Goal: Information Seeking & Learning: Learn about a topic

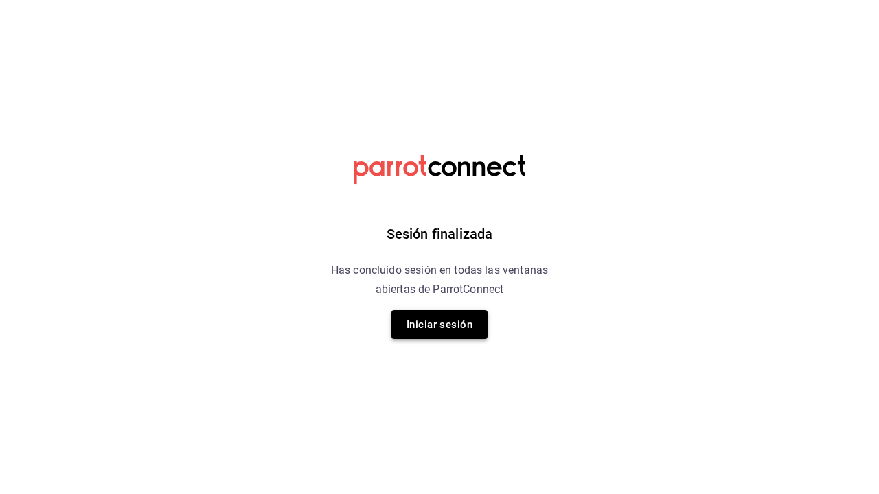
click at [468, 325] on button "Iniciar sesión" at bounding box center [439, 324] width 96 height 29
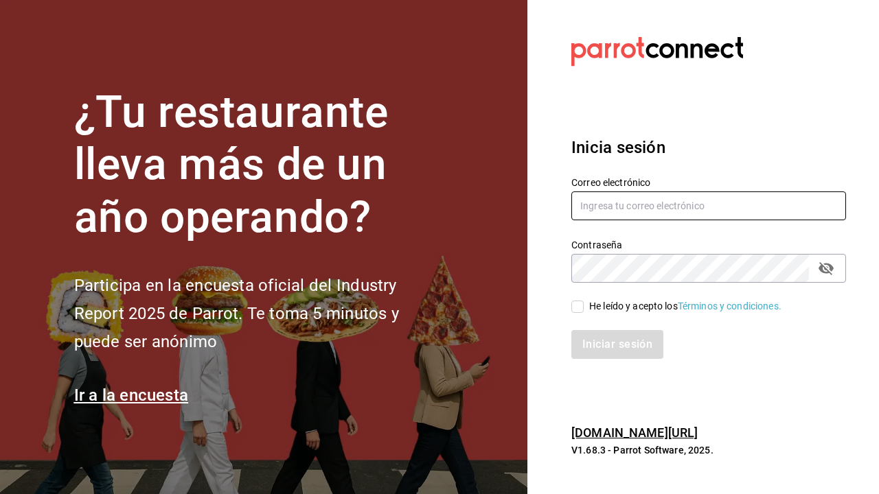
type input "maiamkappa@gmail.com"
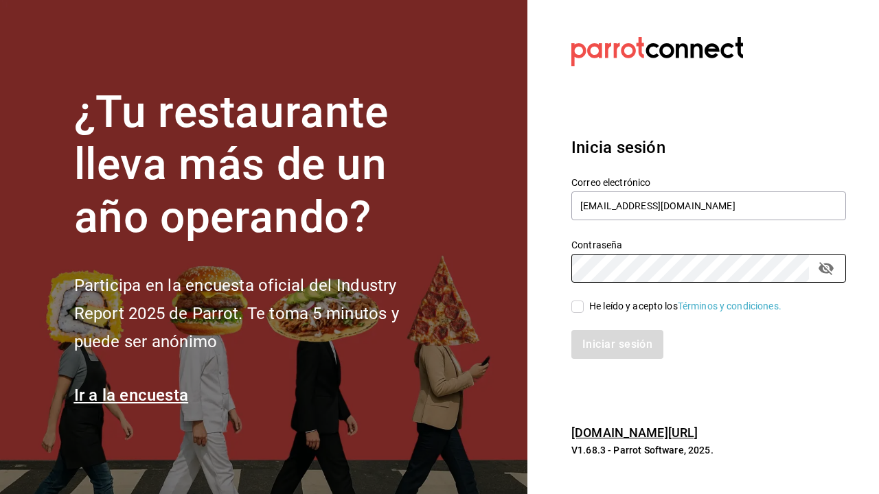
click at [578, 301] on input "He leído y acepto los Términos y condiciones." at bounding box center [577, 307] width 12 height 12
checkbox input "true"
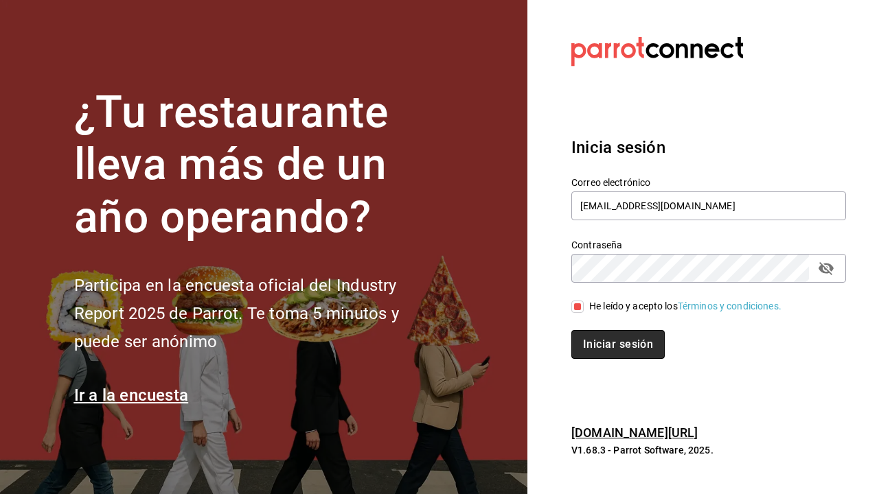
click at [580, 332] on button "Iniciar sesión" at bounding box center [617, 344] width 93 height 29
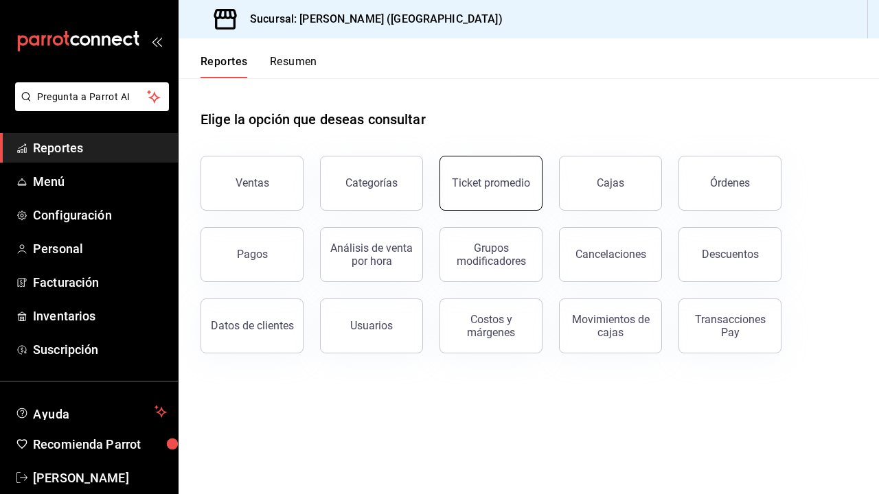
click at [507, 200] on button "Ticket promedio" at bounding box center [490, 183] width 103 height 55
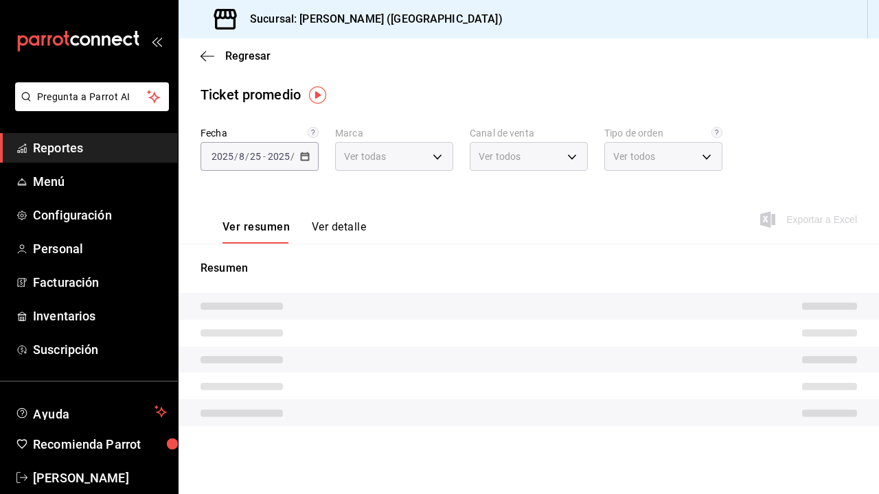
type input "5f60c1fa-4848-4419-84d5-809114a90f2f"
type input "PARROT,UBER_EATS,RAPPI,DIDI_FOOD,ONLINE"
type input "4d4111d7-a6df-440b-ac9c-57f61679a6a5,318b1952-e72e-4a8d-857f-92e0e14d5d95,50c6b…"
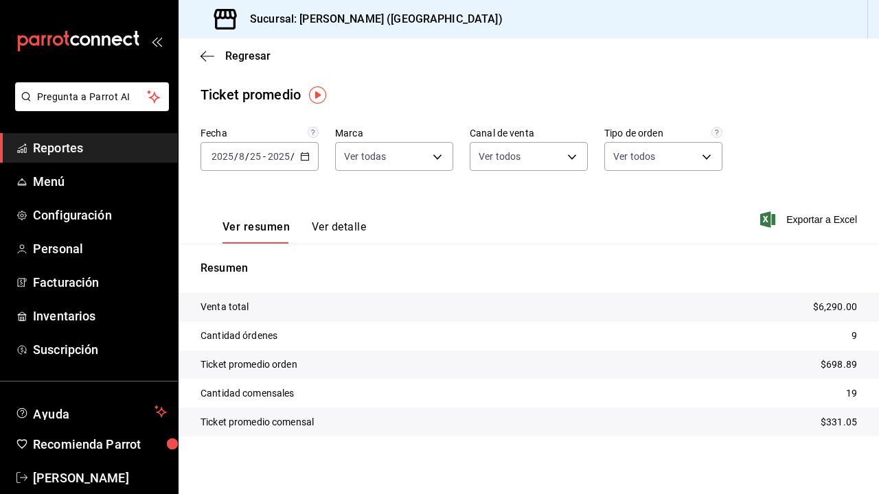
click at [261, 157] on input "25" at bounding box center [255, 156] width 12 height 11
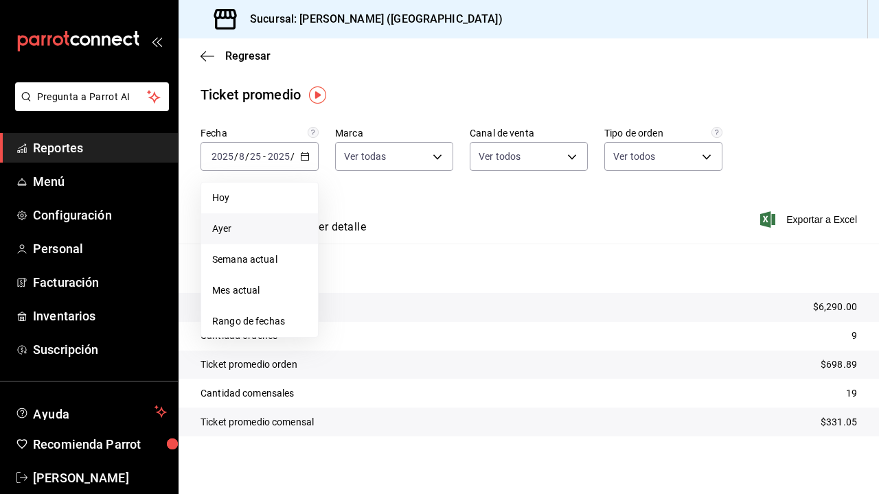
click at [246, 233] on span "Ayer" at bounding box center [259, 229] width 95 height 14
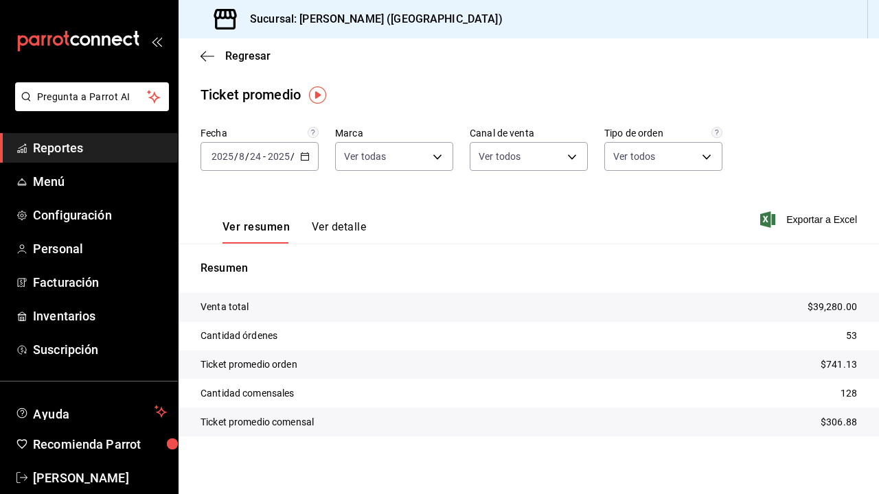
click at [282, 164] on div "[DATE] [DATE] - [DATE] [DATE]" at bounding box center [259, 156] width 118 height 29
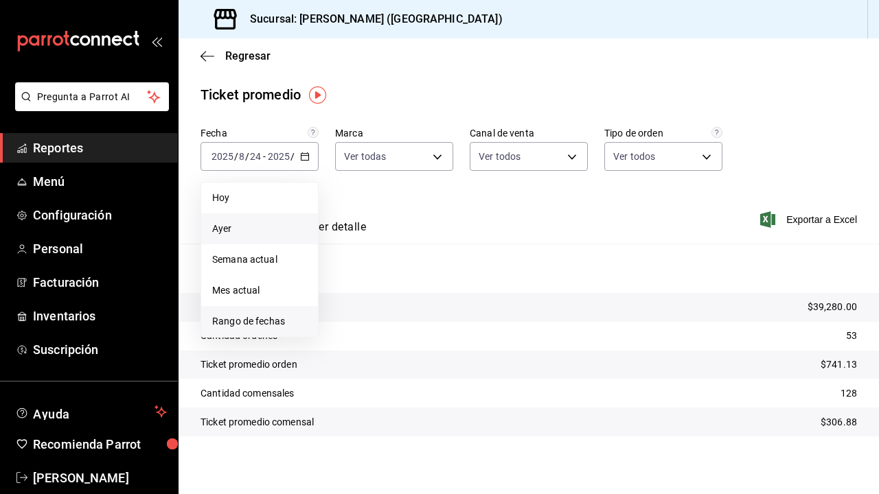
click at [261, 325] on span "Rango de fechas" at bounding box center [259, 321] width 95 height 14
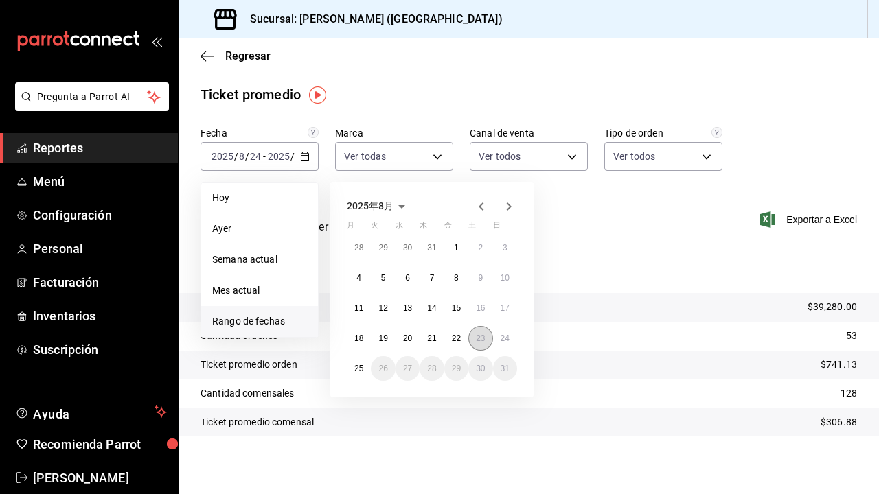
click at [483, 342] on abbr "23" at bounding box center [480, 339] width 9 height 10
click at [483, 340] on abbr "23" at bounding box center [480, 339] width 9 height 10
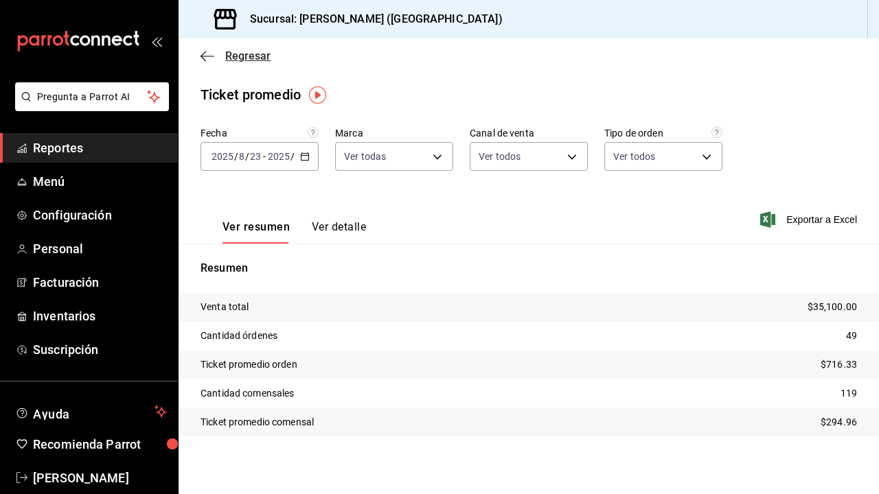
click at [204, 57] on icon "button" at bounding box center [207, 56] width 14 height 12
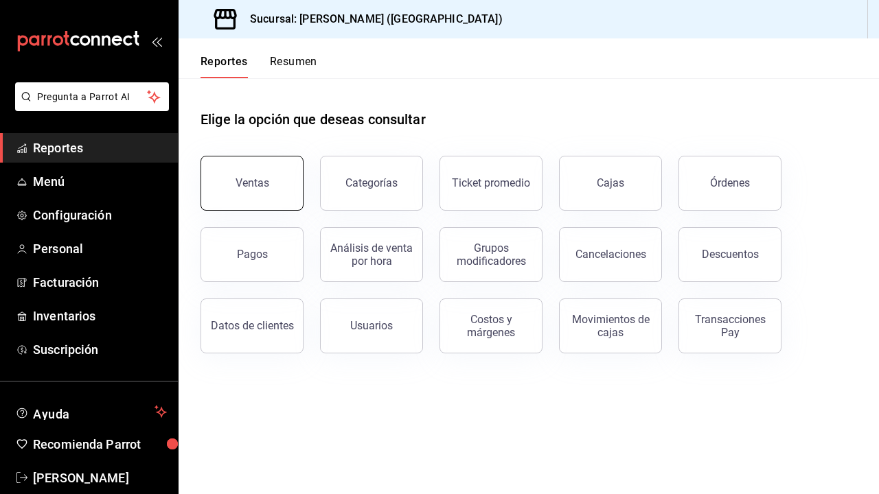
click at [246, 187] on div "Ventas" at bounding box center [252, 182] width 34 height 13
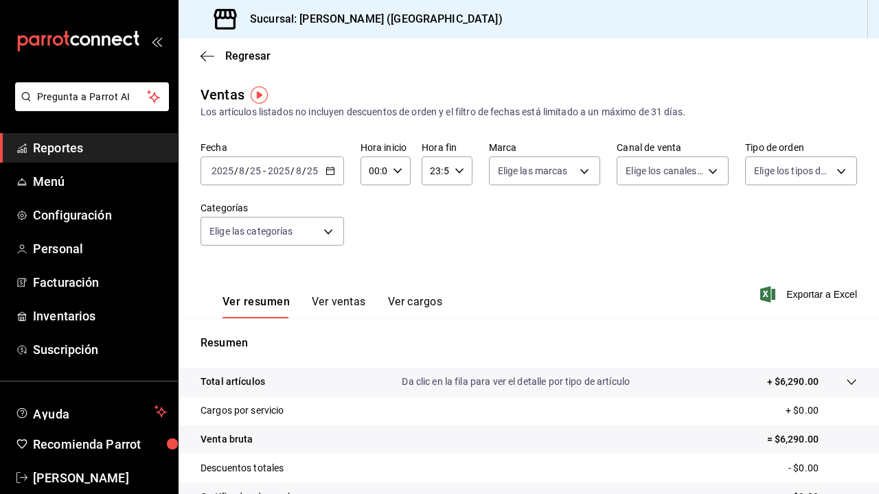
click at [306, 170] on input "25" at bounding box center [312, 170] width 12 height 11
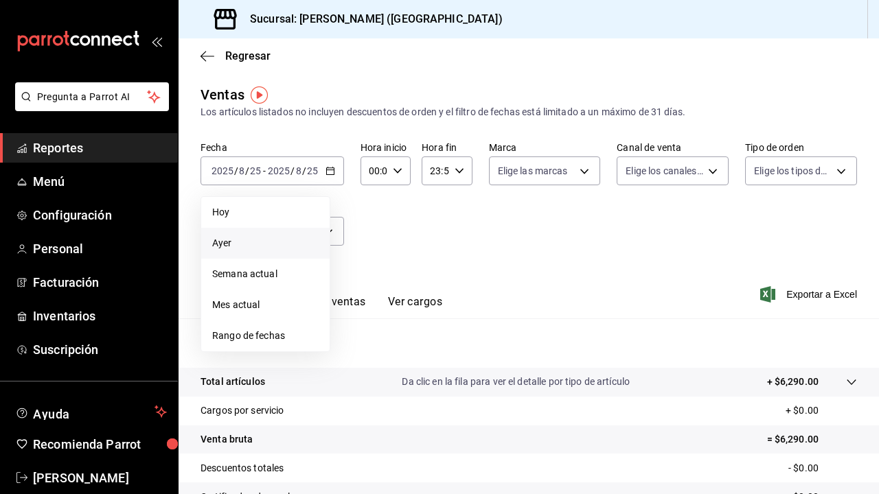
click at [266, 244] on span "Ayer" at bounding box center [265, 243] width 106 height 14
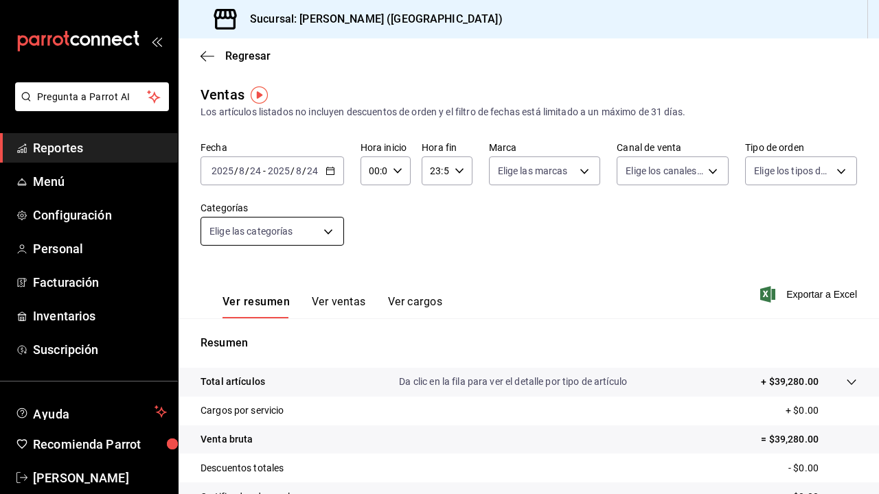
click at [295, 229] on body "Pregunta a Parrot AI Reportes Menú Configuración Personal Facturación Inventari…" at bounding box center [439, 247] width 879 height 494
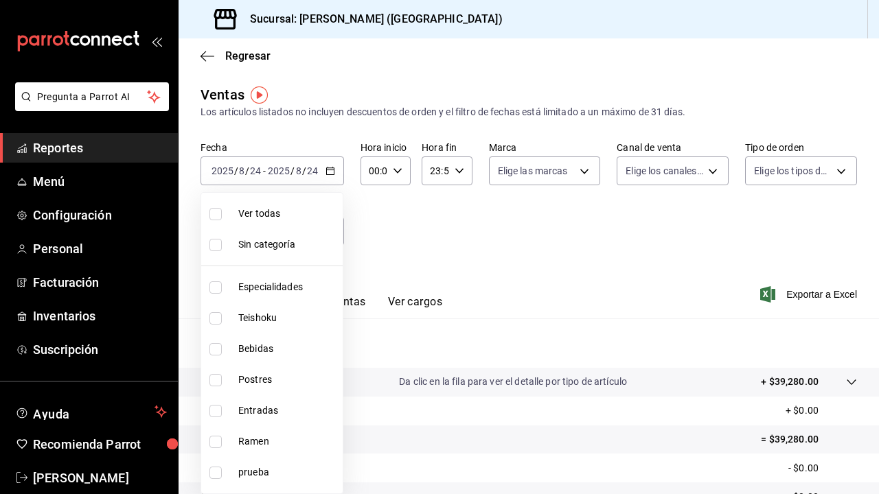
click at [288, 290] on span "Especialidades" at bounding box center [287, 287] width 99 height 14
type input "1208202c-c05a-4274-8ebb-6d861d15a893"
checkbox input "true"
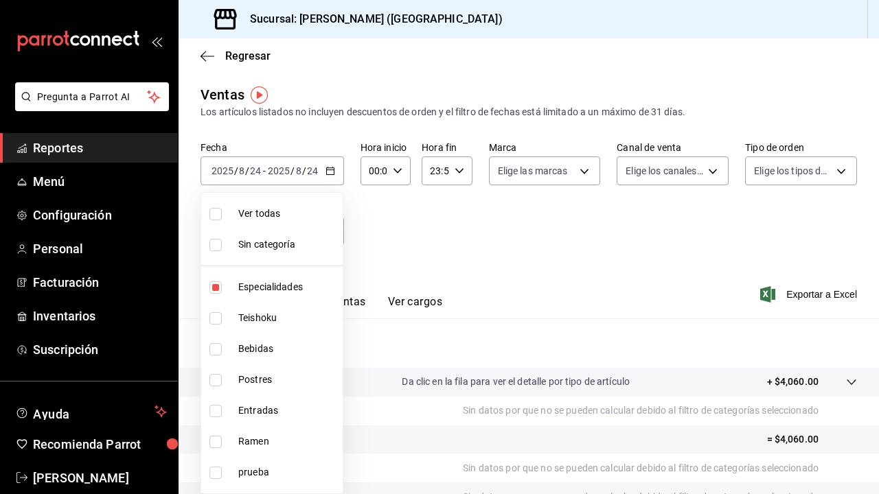
click at [366, 224] on div at bounding box center [439, 247] width 879 height 494
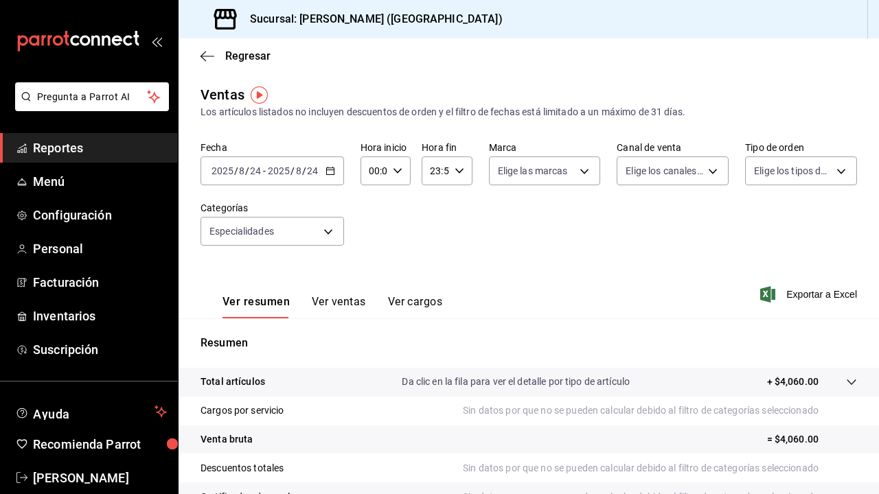
click at [325, 299] on button "Ver ventas" at bounding box center [339, 306] width 54 height 23
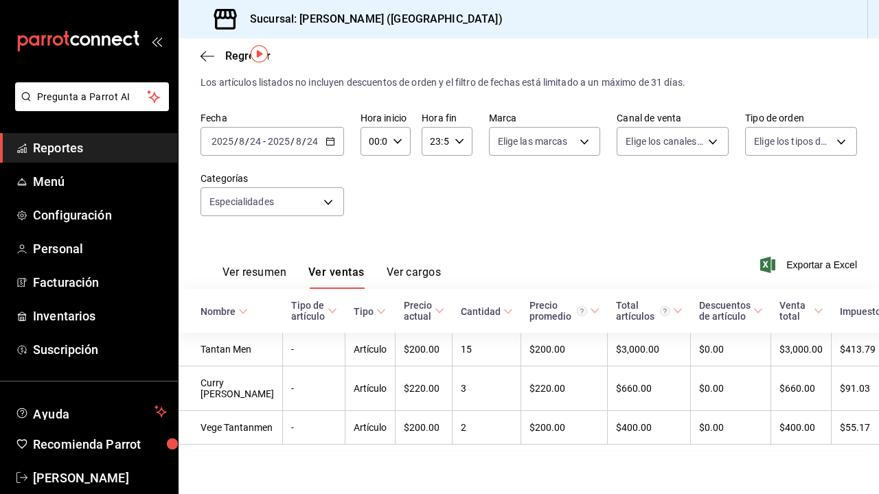
scroll to position [41, 0]
click at [328, 195] on body "Pregunta a Parrot AI Reportes Menú Configuración Personal Facturación Inventari…" at bounding box center [439, 247] width 879 height 494
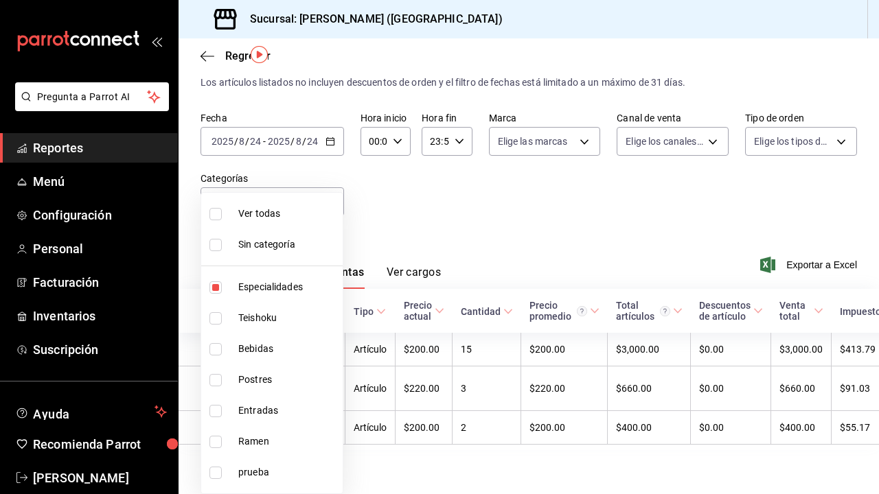
click at [268, 292] on span "Especialidades" at bounding box center [287, 287] width 99 height 14
checkbox input "false"
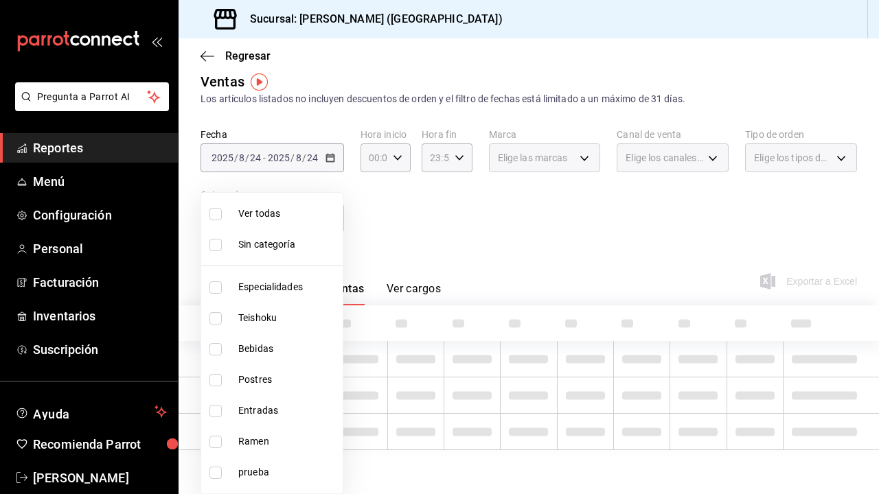
click at [268, 318] on span "Teishoku" at bounding box center [287, 318] width 99 height 14
type input "706114d7-6e8c-46ca-88d5-a7878a8ba1dd"
checkbox input "true"
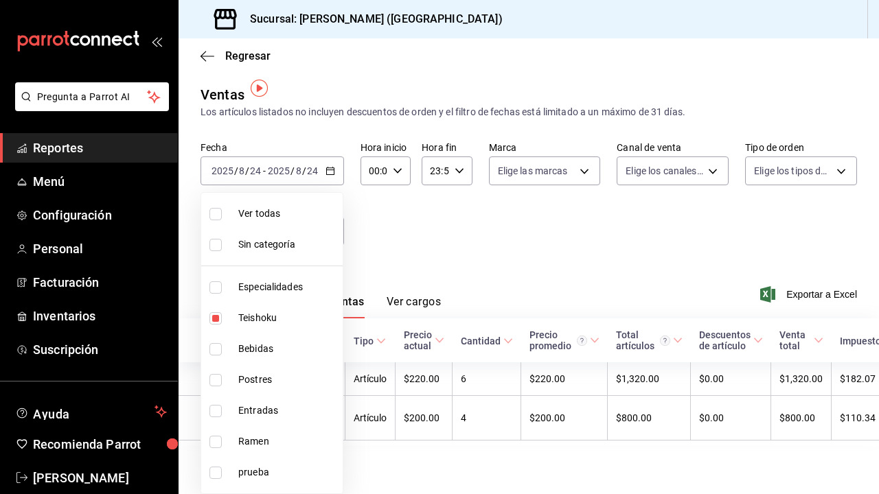
scroll to position [7, 0]
click at [373, 238] on div at bounding box center [439, 247] width 879 height 494
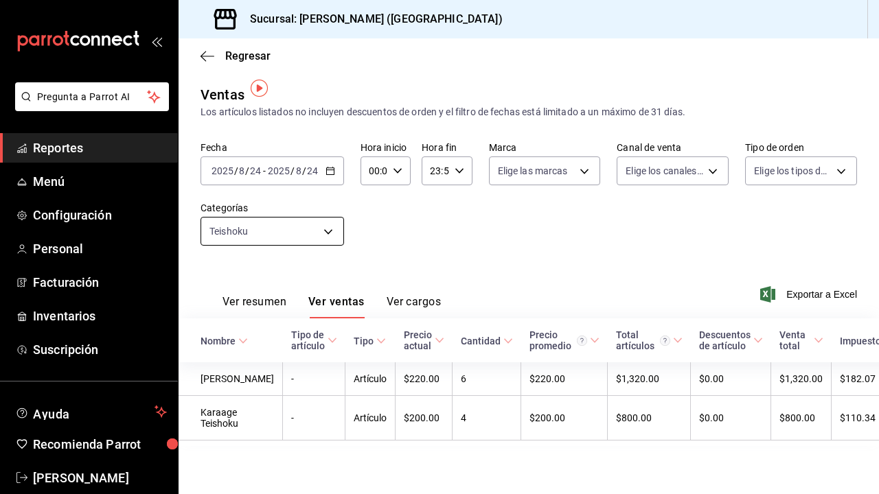
click at [316, 220] on body "Pregunta a Parrot AI Reportes Menú Configuración Personal Facturación Inventari…" at bounding box center [439, 247] width 879 height 494
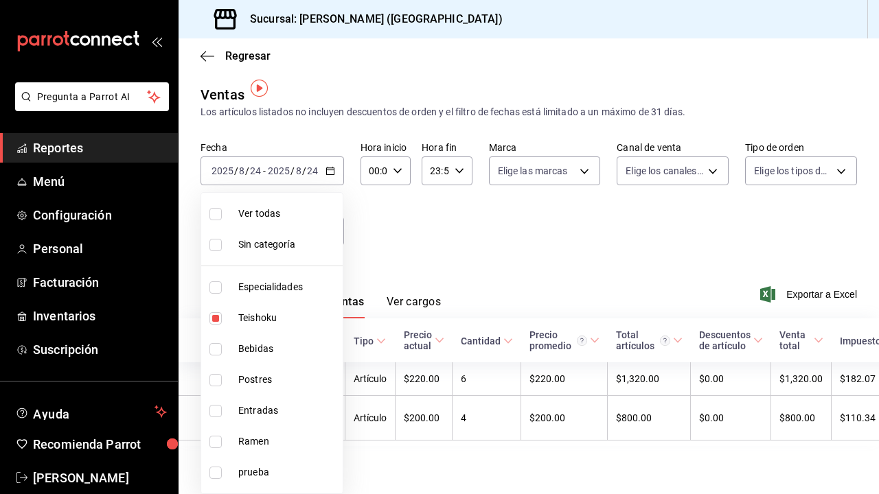
click at [279, 321] on span "Teishoku" at bounding box center [287, 318] width 99 height 14
checkbox input "false"
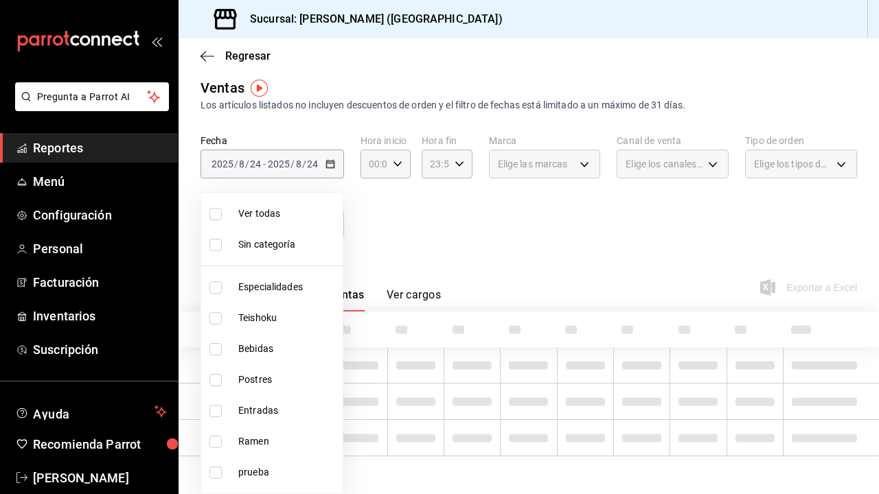
click at [278, 339] on li "Bebidas" at bounding box center [271, 349] width 141 height 31
type input "a96102dc-6fdb-4e1e-bc25-0303fa0760da"
checkbox input "true"
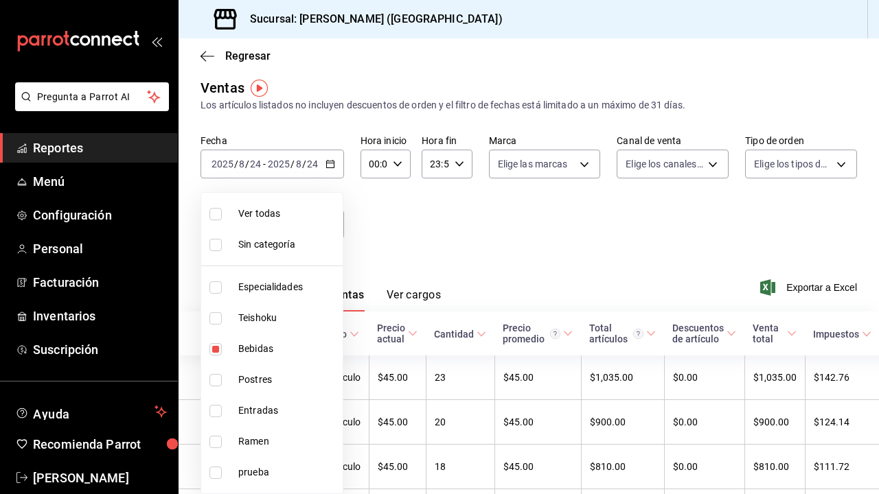
click at [378, 255] on div at bounding box center [439, 247] width 879 height 494
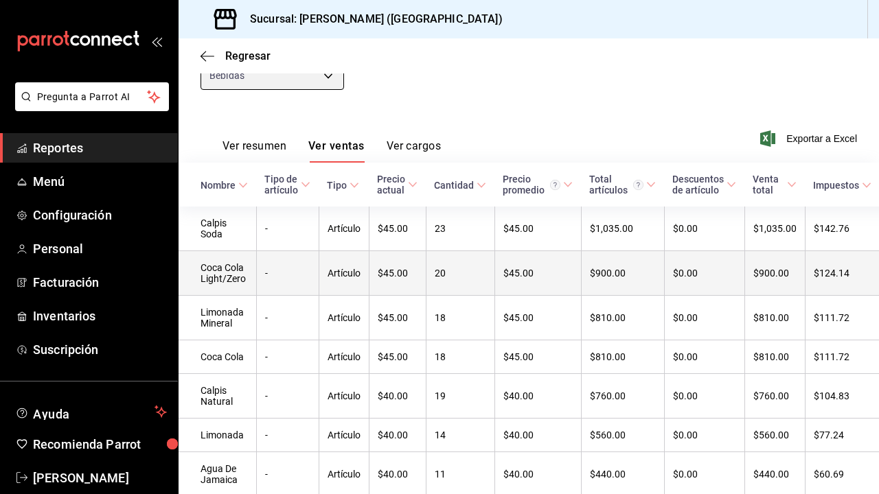
scroll to position [154, 0]
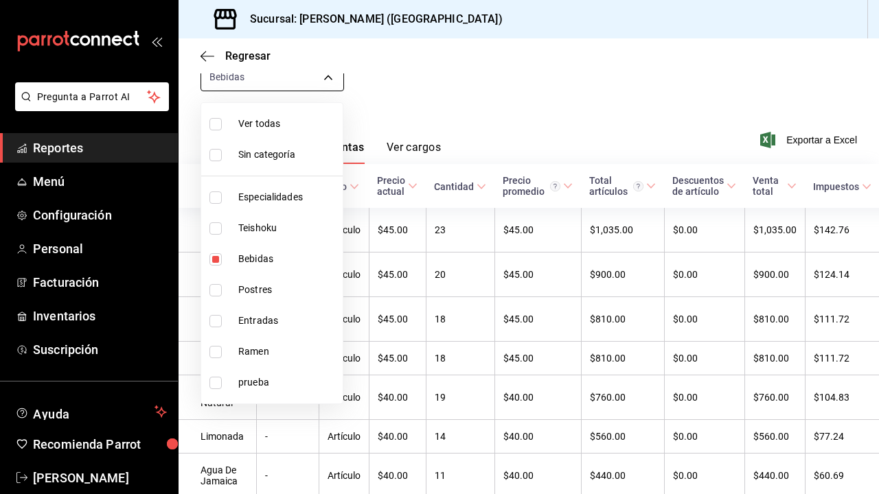
click at [312, 78] on body "Pregunta a Parrot AI Reportes Menú Configuración Personal Facturación Inventari…" at bounding box center [439, 247] width 879 height 494
click at [275, 255] on span "Bebidas" at bounding box center [287, 259] width 99 height 14
checkbox input "false"
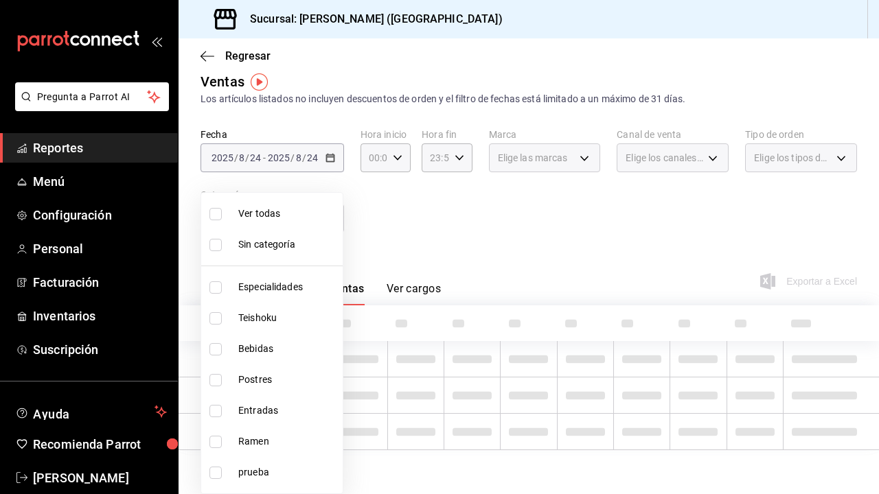
scroll to position [13, 0]
click at [270, 286] on span "Especialidades" at bounding box center [287, 287] width 99 height 14
type input "1208202c-c05a-4274-8ebb-6d861d15a893"
checkbox input "true"
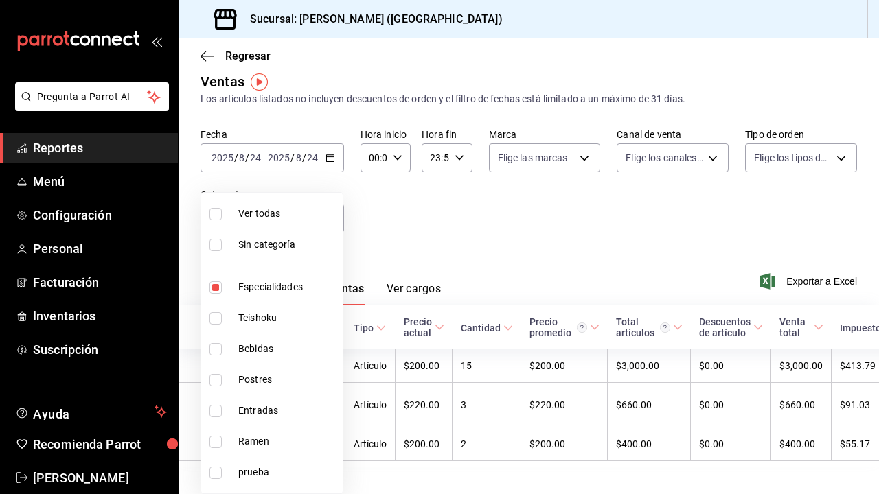
click at [263, 289] on span "Especialidades" at bounding box center [287, 287] width 99 height 14
checkbox input "false"
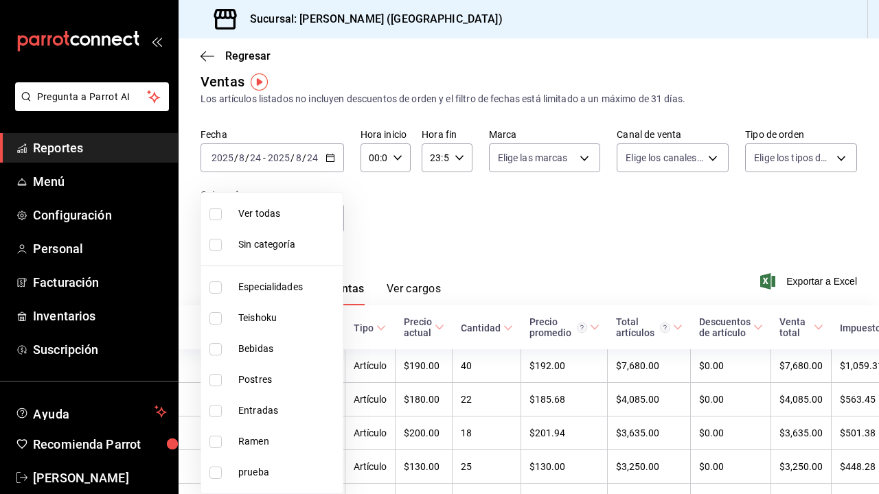
click at [264, 384] on span "Postres" at bounding box center [287, 380] width 99 height 14
type input "e9e28c11-e2cf-4064-98a9-bb0984afbfae"
checkbox input "true"
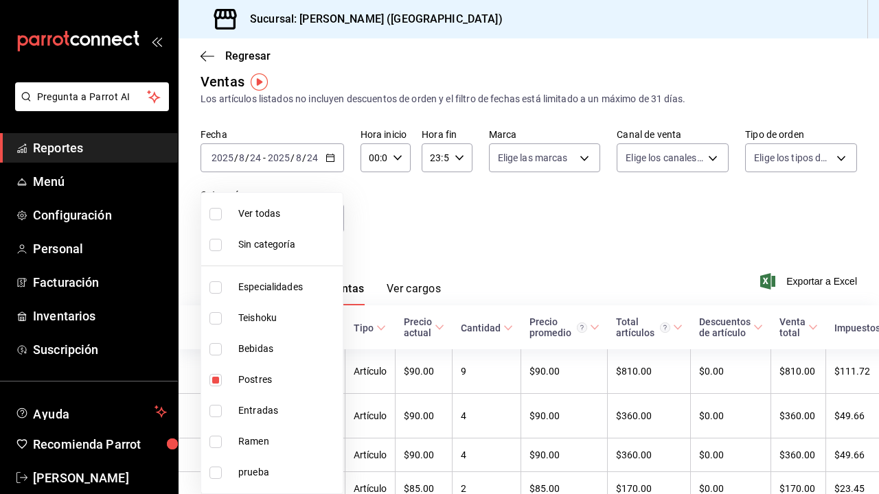
click at [403, 222] on div at bounding box center [439, 247] width 879 height 494
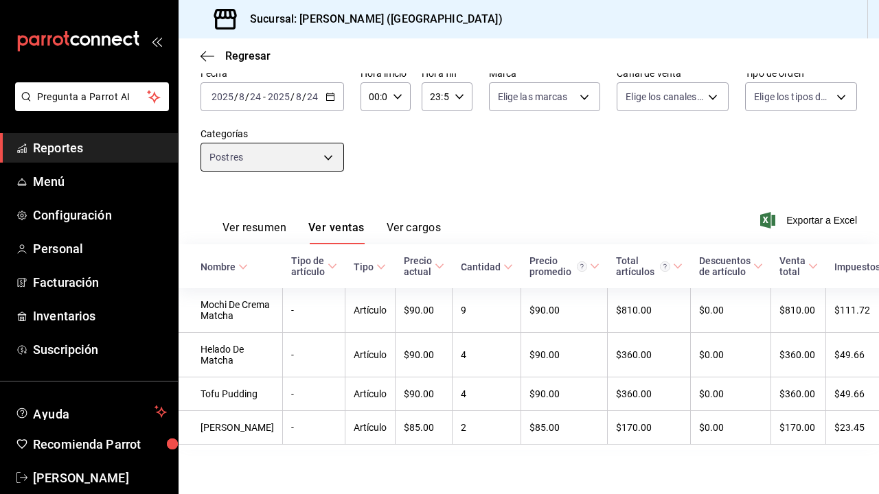
scroll to position [107, 0]
click at [231, 131] on body "Pregunta a Parrot AI Reportes Menú Configuración Personal Facturación Inventari…" at bounding box center [439, 247] width 879 height 494
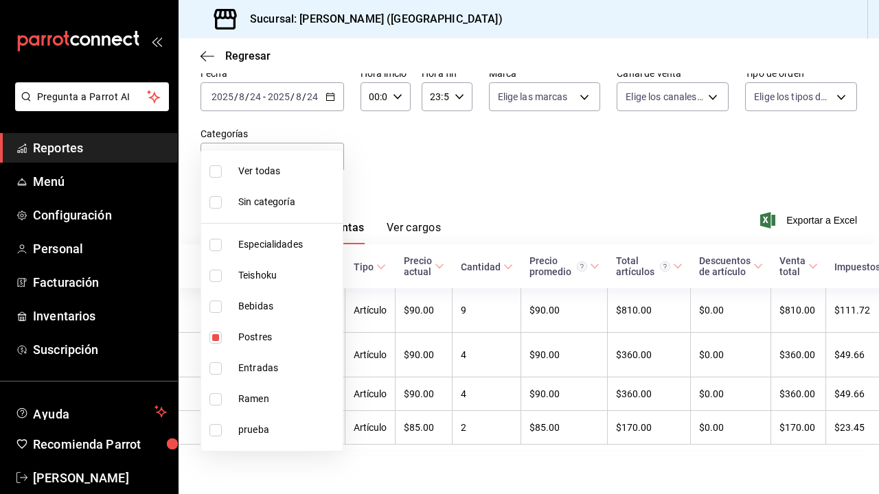
click at [236, 347] on li "Postres" at bounding box center [271, 337] width 141 height 31
checkbox input "false"
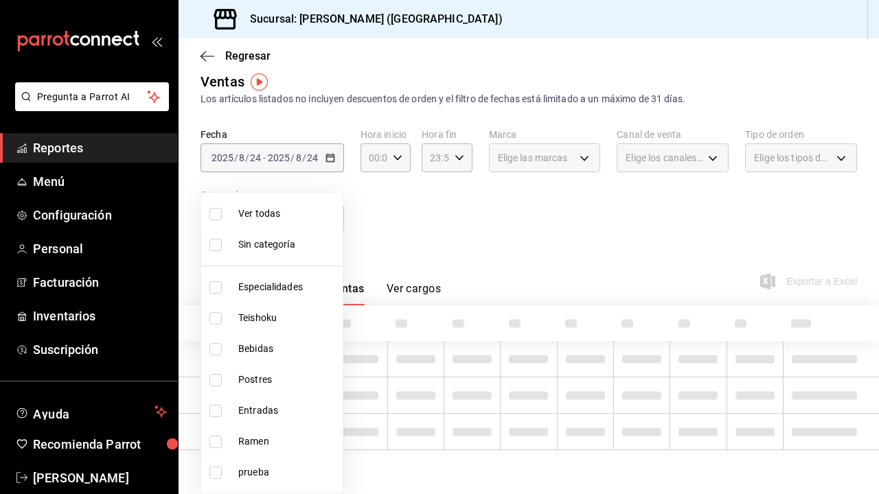
click at [236, 372] on li "Postres" at bounding box center [271, 380] width 141 height 31
type input "e9e28c11-e2cf-4064-98a9-bb0984afbfae"
checkbox input "true"
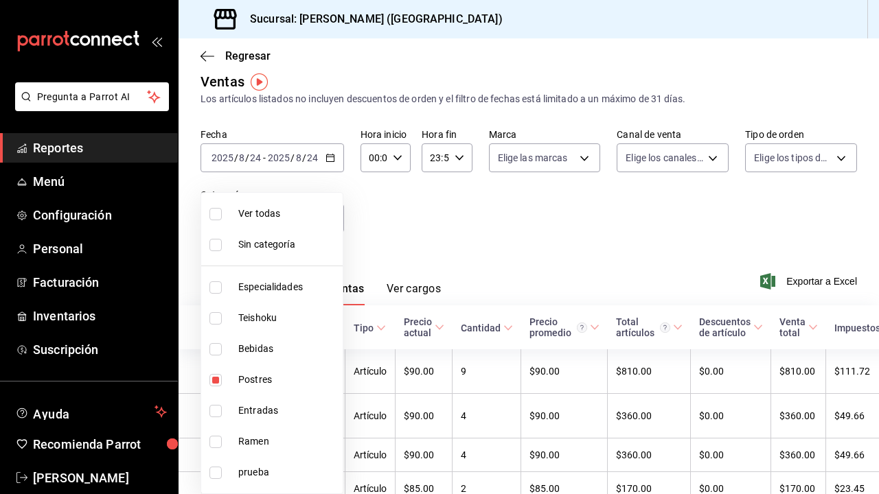
click at [239, 387] on li "Postres" at bounding box center [271, 380] width 141 height 31
checkbox input "false"
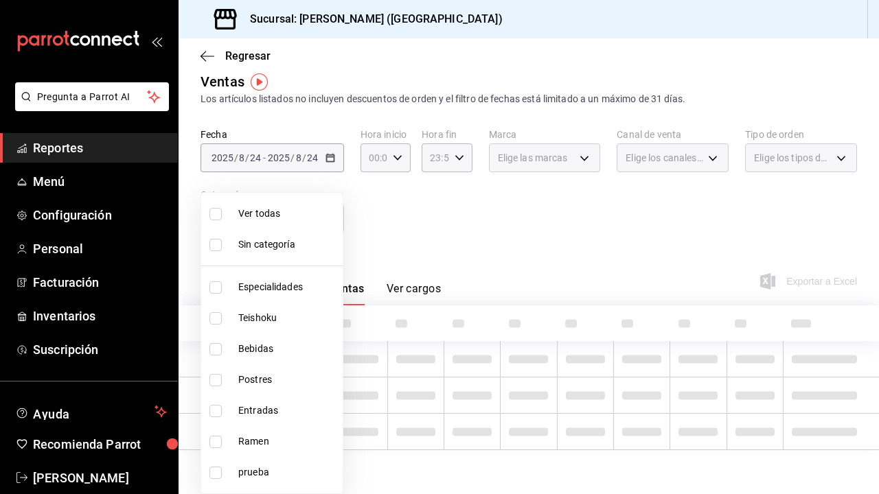
click at [239, 415] on span "Entradas" at bounding box center [287, 411] width 99 height 14
type input "6700a422-c1ee-4555-a66f-4cf6bce255b4"
checkbox input "true"
click at [456, 194] on div at bounding box center [439, 247] width 879 height 494
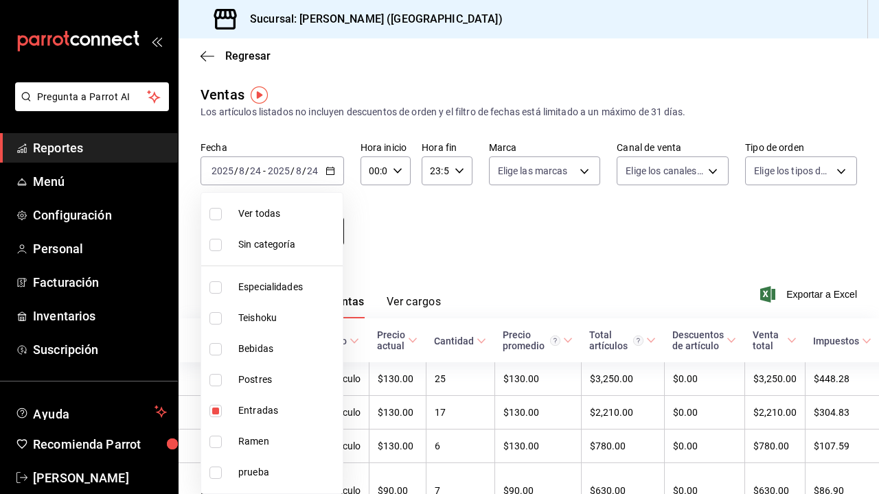
click at [328, 233] on body "Pregunta a Parrot AI Reportes Menú Configuración Personal Facturación Inventari…" at bounding box center [439, 247] width 879 height 494
click at [246, 413] on span "Entradas" at bounding box center [287, 411] width 99 height 14
checkbox input "false"
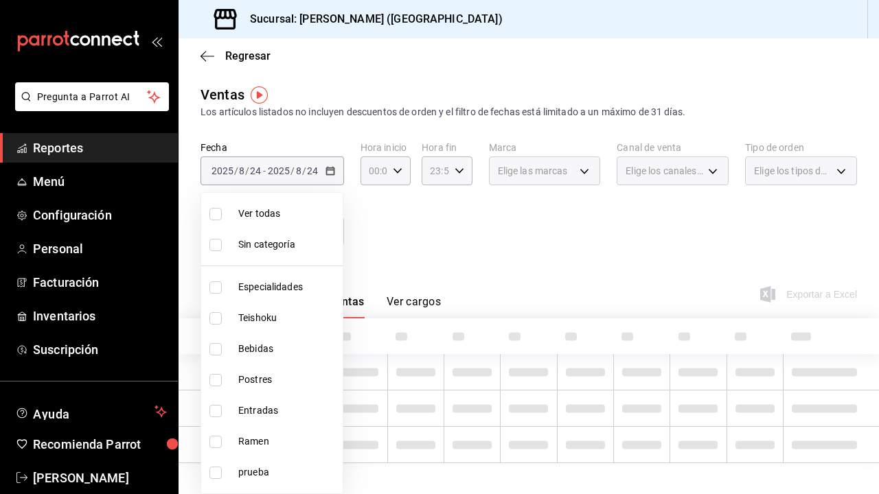
click at [246, 435] on span "Ramen" at bounding box center [287, 442] width 99 height 14
type input "6cc5b05b-0f3a-41c0-8fd4-c21ef2486b47"
checkbox input "true"
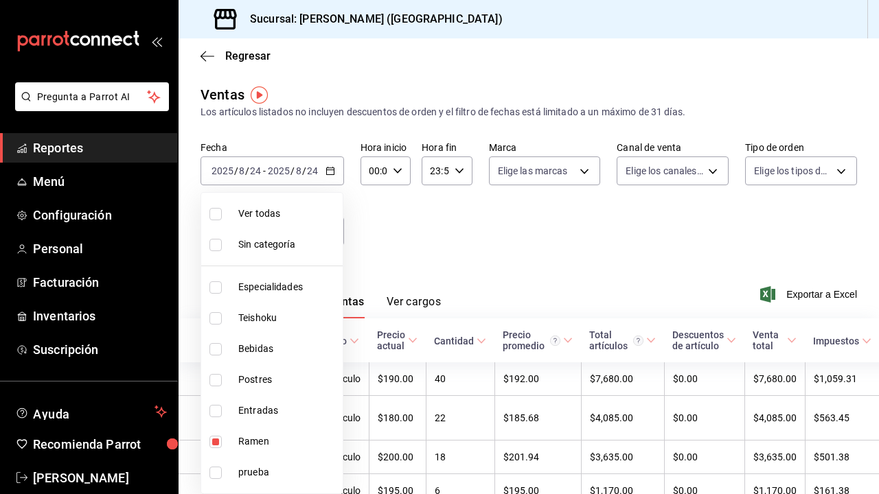
click at [410, 263] on div at bounding box center [439, 247] width 879 height 494
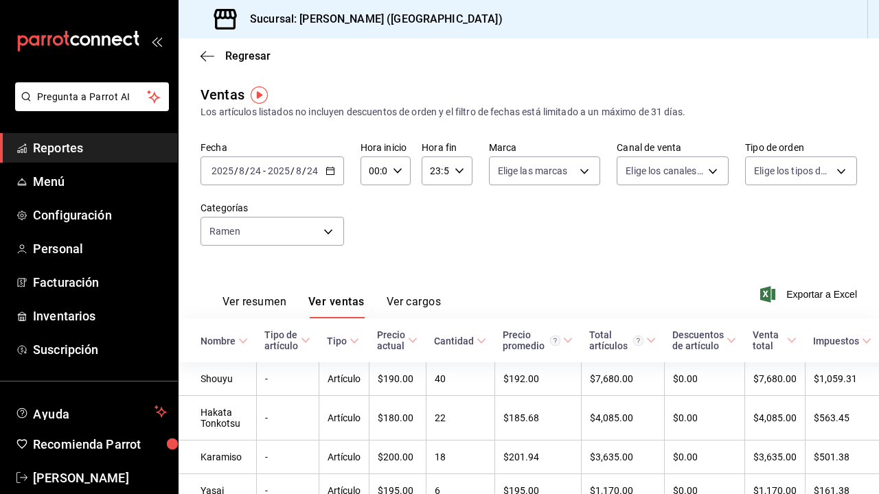
click at [281, 180] on div "[DATE] [DATE] - [DATE] [DATE]" at bounding box center [271, 171] width 143 height 29
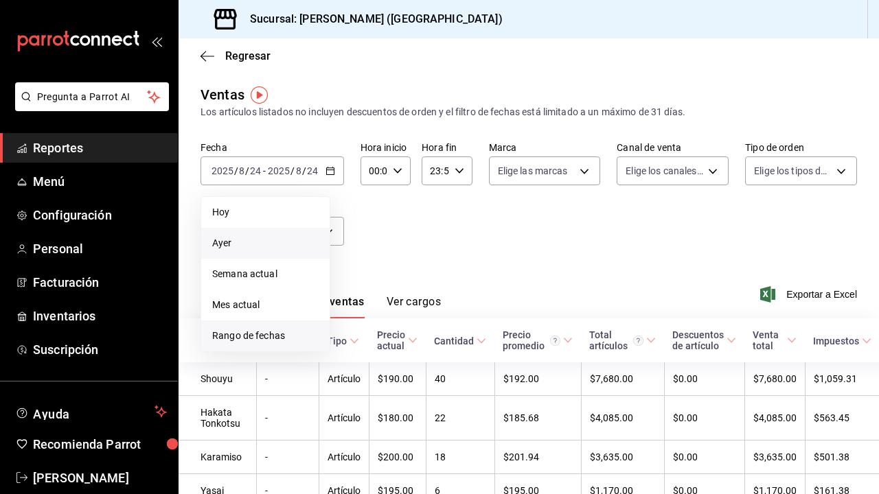
click at [261, 342] on span "Rango de fechas" at bounding box center [265, 336] width 106 height 14
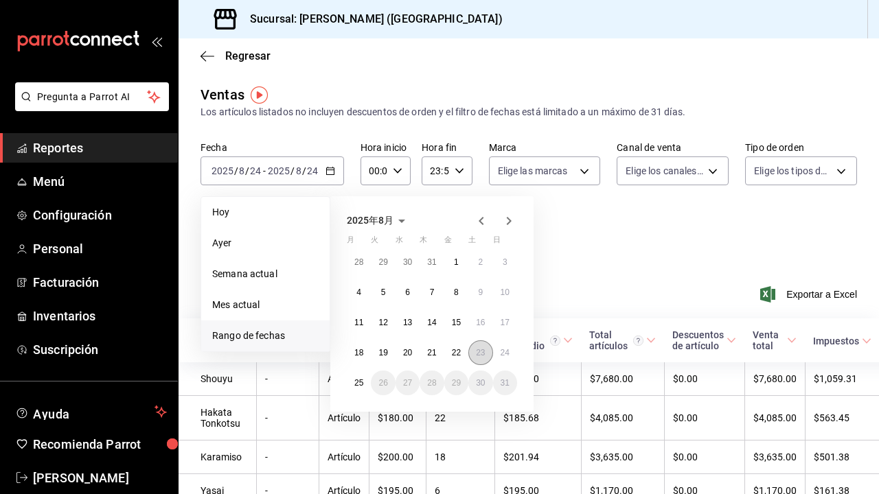
click at [480, 356] on abbr "23" at bounding box center [480, 353] width 9 height 10
click at [483, 351] on abbr "23" at bounding box center [480, 353] width 9 height 10
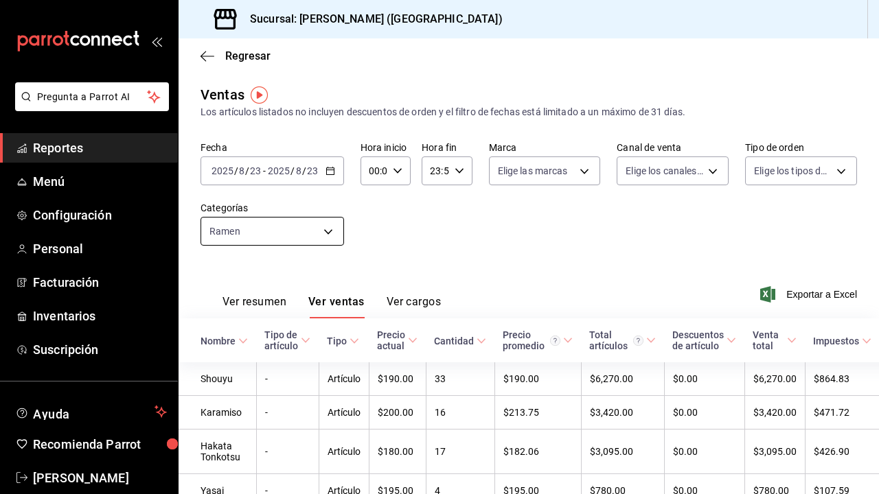
click at [306, 231] on div "Ramen" at bounding box center [271, 231] width 143 height 29
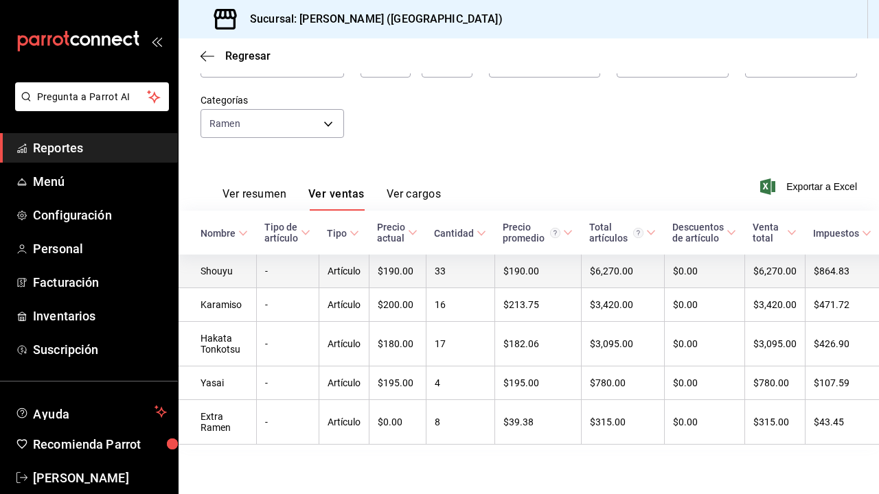
scroll to position [108, 0]
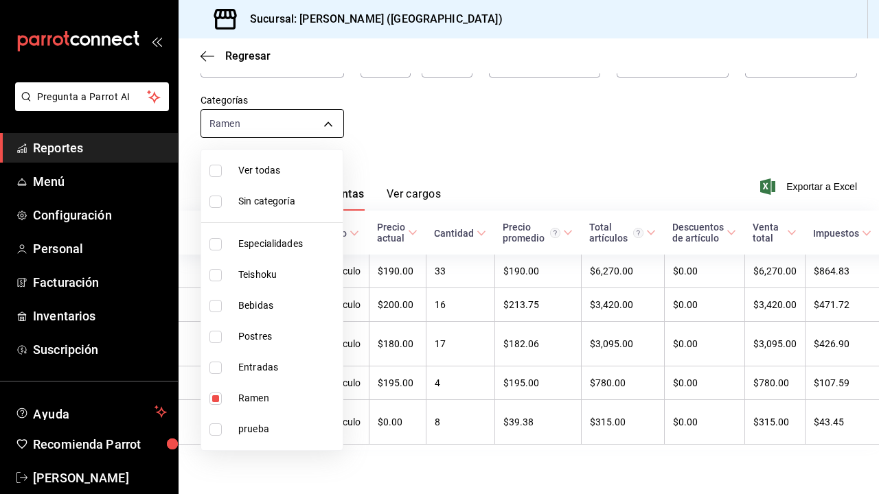
click at [325, 128] on body "Pregunta a Parrot AI Reportes Menú Configuración Personal Facturación Inventari…" at bounding box center [439, 247] width 879 height 494
click at [258, 396] on span "Ramen" at bounding box center [287, 398] width 99 height 14
checkbox input "false"
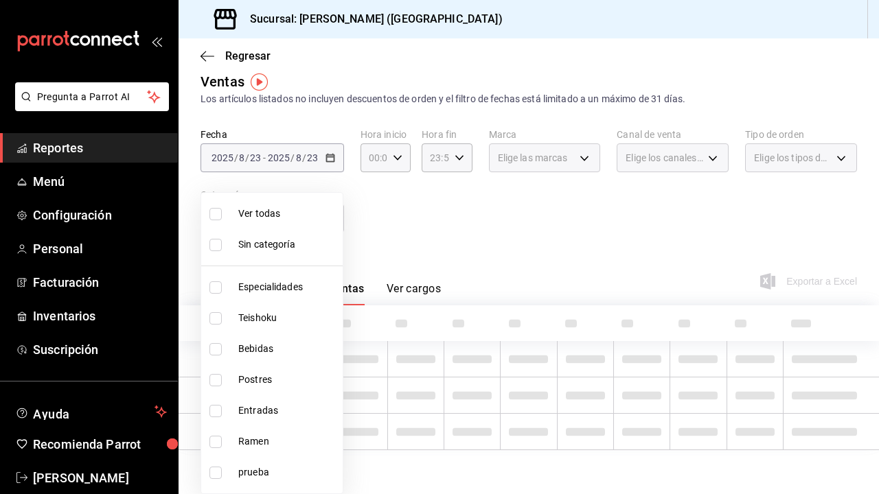
scroll to position [13, 0]
click at [263, 367] on li "Postres" at bounding box center [271, 380] width 141 height 31
type input "e9e28c11-e2cf-4064-98a9-bb0984afbfae"
checkbox input "true"
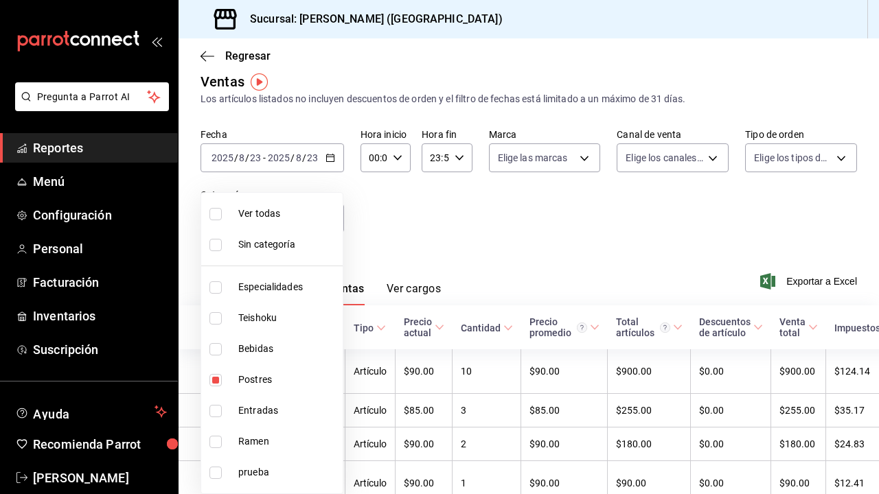
click at [264, 376] on span "Postres" at bounding box center [287, 380] width 99 height 14
checkbox input "false"
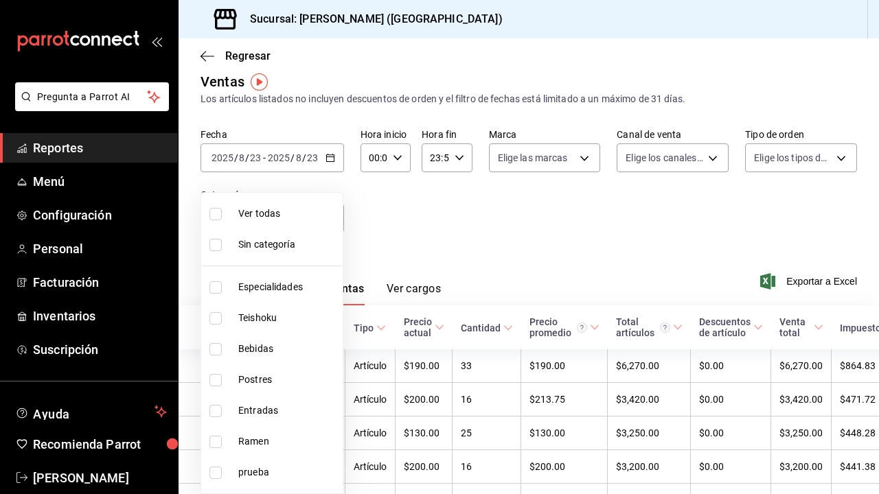
click at [250, 413] on span "Entradas" at bounding box center [287, 411] width 99 height 14
type input "6700a422-c1ee-4555-a66f-4cf6bce255b4"
checkbox input "true"
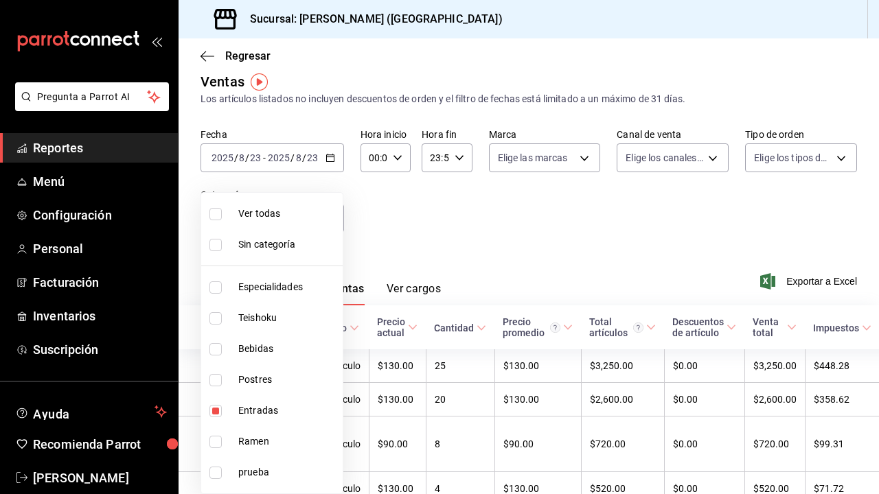
click at [435, 234] on div at bounding box center [439, 247] width 879 height 494
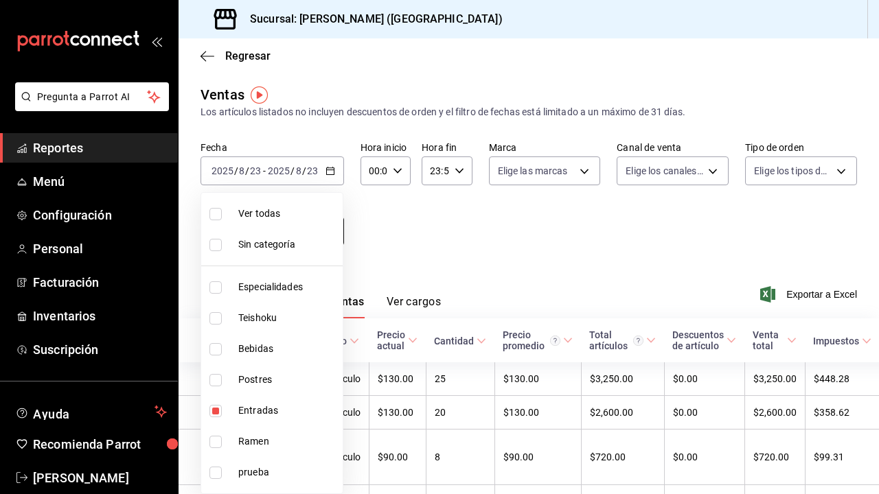
click at [310, 228] on body "Pregunta a Parrot AI Reportes Menú Configuración Personal Facturación Inventari…" at bounding box center [439, 247] width 879 height 494
click at [260, 409] on span "Entradas" at bounding box center [287, 411] width 99 height 14
checkbox input "false"
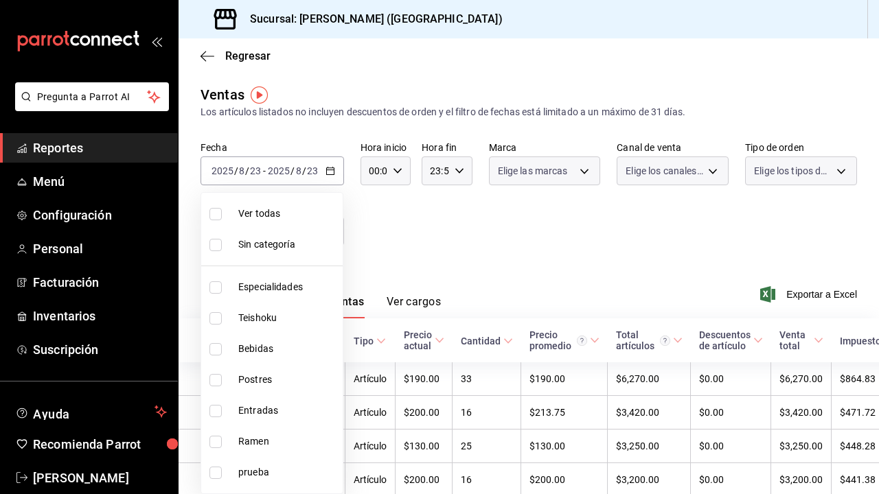
click at [260, 386] on span "Postres" at bounding box center [287, 380] width 99 height 14
type input "e9e28c11-e2cf-4064-98a9-bb0984afbfae"
checkbox input "true"
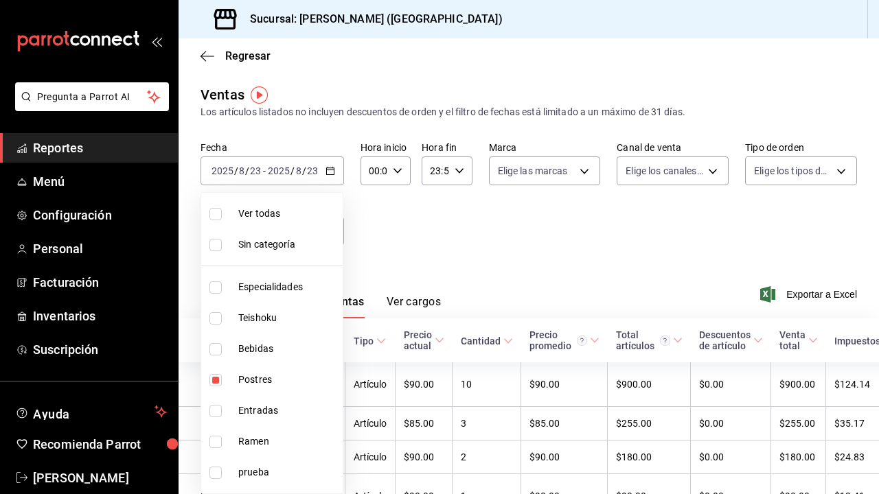
click at [415, 249] on div at bounding box center [439, 247] width 879 height 494
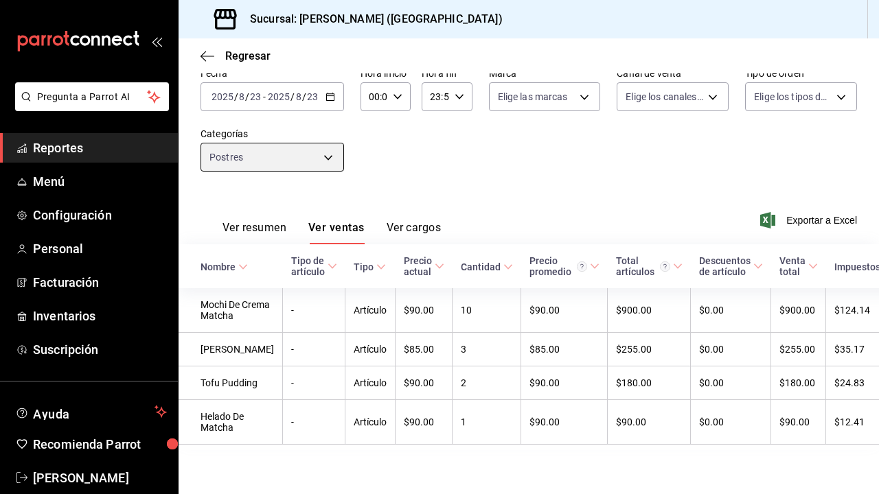
scroll to position [107, 0]
click at [321, 119] on body "Pregunta a Parrot AI Reportes Menú Configuración Personal Facturación Inventari…" at bounding box center [439, 247] width 879 height 494
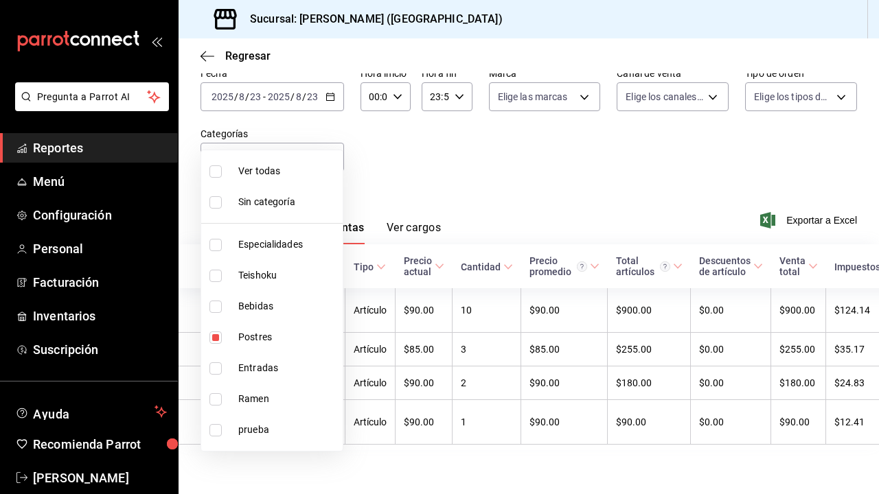
click at [260, 343] on span "Postres" at bounding box center [287, 337] width 99 height 14
checkbox input "false"
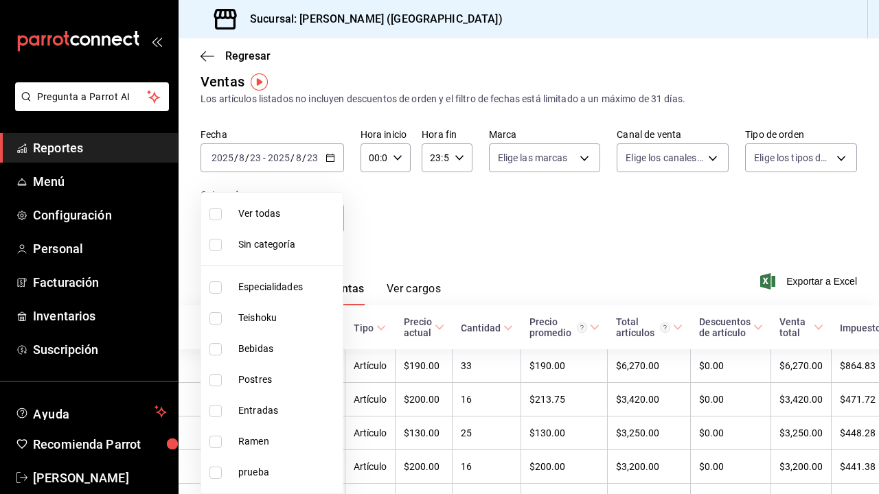
click at [262, 321] on span "Teishoku" at bounding box center [287, 318] width 99 height 14
type input "706114d7-6e8c-46ca-88d5-a7878a8ba1dd"
checkbox input "true"
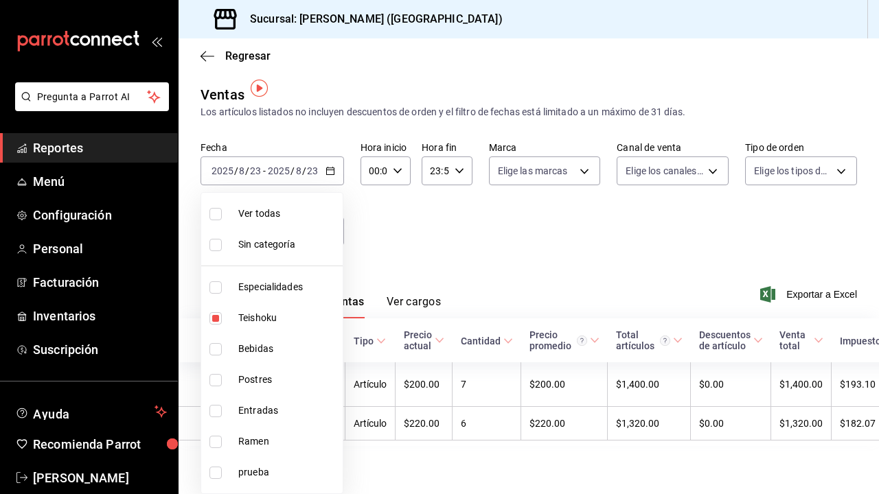
click at [345, 244] on div at bounding box center [439, 247] width 879 height 494
click at [325, 232] on body "Pregunta a Parrot AI Reportes Menú Configuración Personal Facturación Inventari…" at bounding box center [439, 247] width 879 height 494
click at [266, 324] on span "Teishoku" at bounding box center [287, 318] width 99 height 14
checkbox input "false"
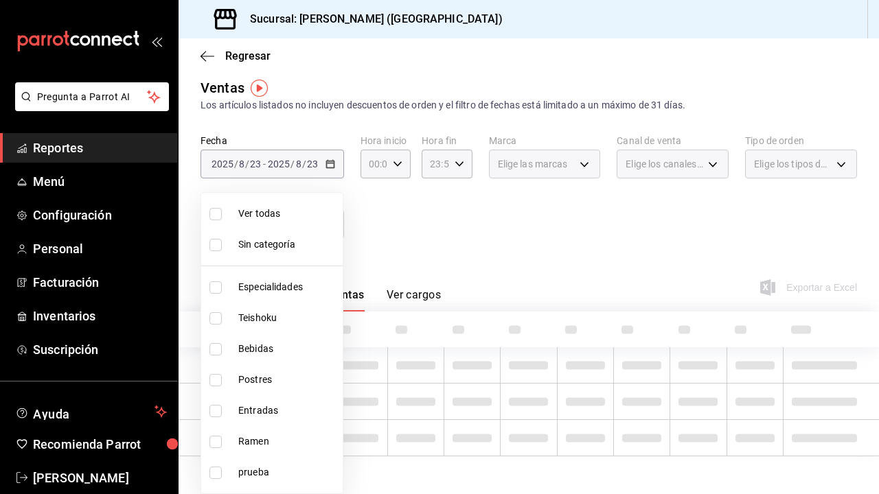
click at [268, 291] on span "Especialidades" at bounding box center [287, 287] width 99 height 14
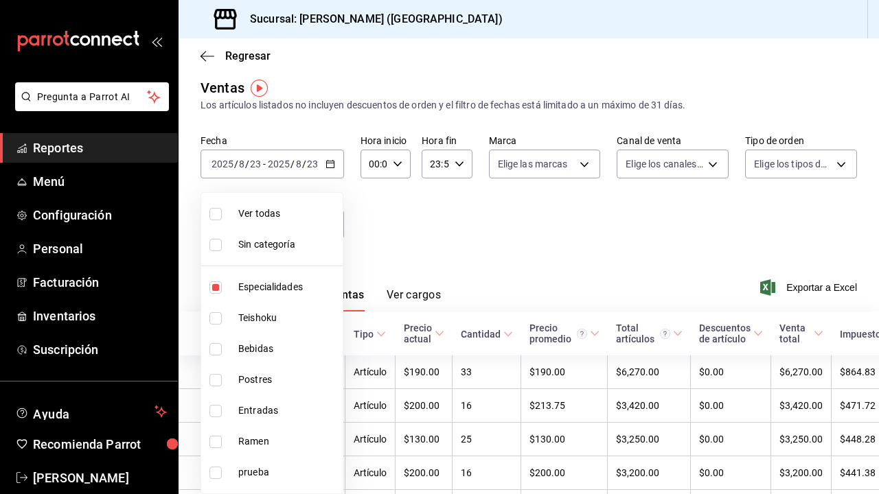
type input "1208202c-c05a-4274-8ebb-6d861d15a893"
checkbox input "true"
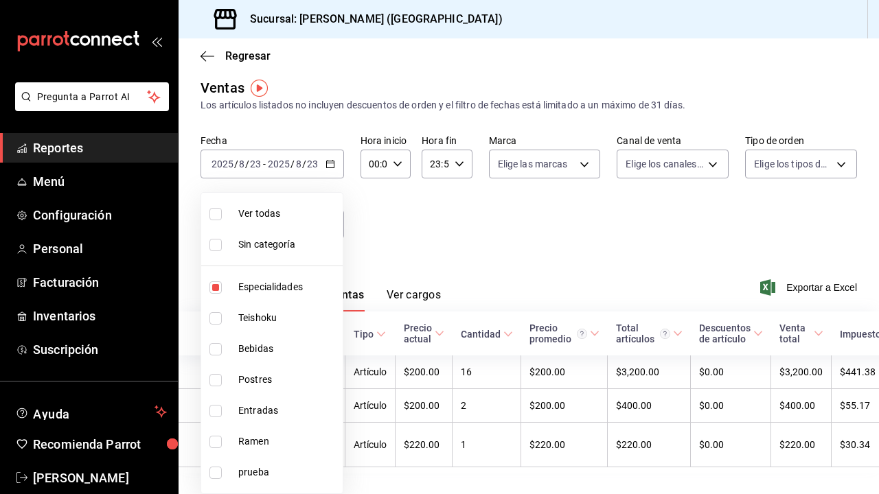
click at [406, 220] on div at bounding box center [439, 247] width 879 height 494
click at [330, 224] on body "Pregunta a Parrot AI Reportes Menú Configuración Personal Facturación Inventari…" at bounding box center [439, 247] width 879 height 494
click at [271, 290] on span "Especialidades" at bounding box center [287, 287] width 99 height 14
checkbox input "false"
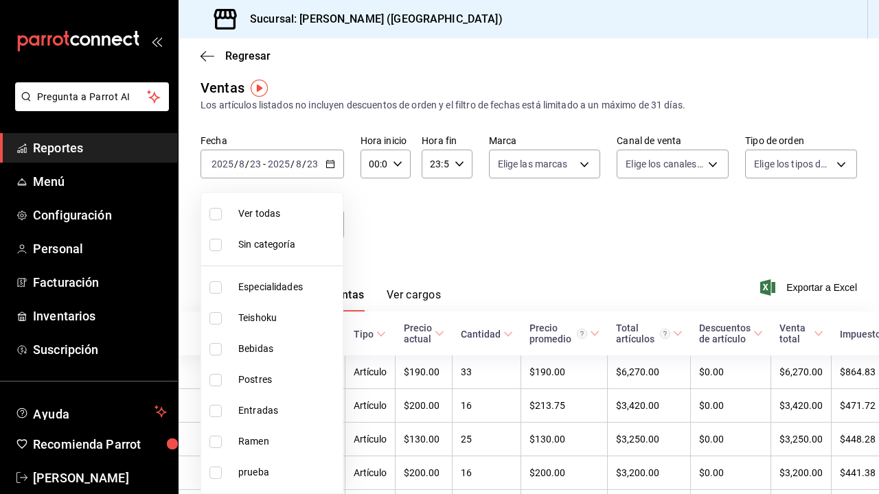
click at [268, 348] on span "Bebidas" at bounding box center [287, 349] width 99 height 14
type input "a96102dc-6fdb-4e1e-bc25-0303fa0760da"
checkbox input "true"
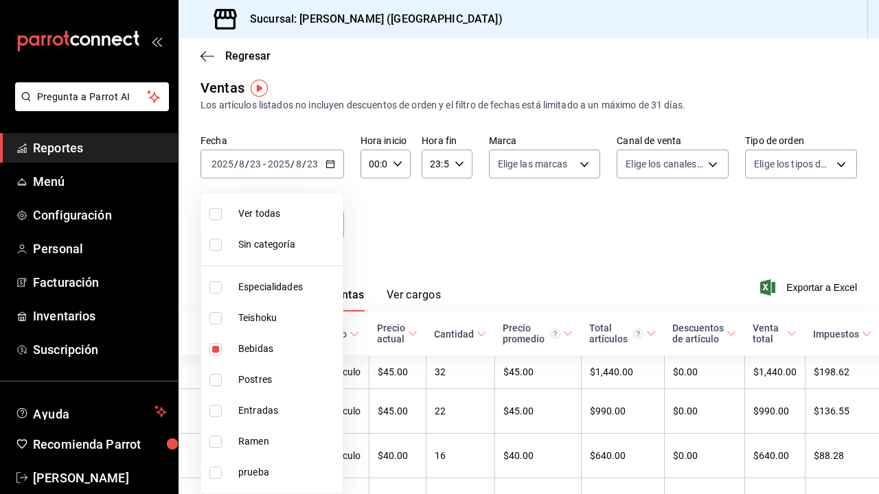
click at [402, 235] on div at bounding box center [439, 247] width 879 height 494
